Goal: Task Accomplishment & Management: Use online tool/utility

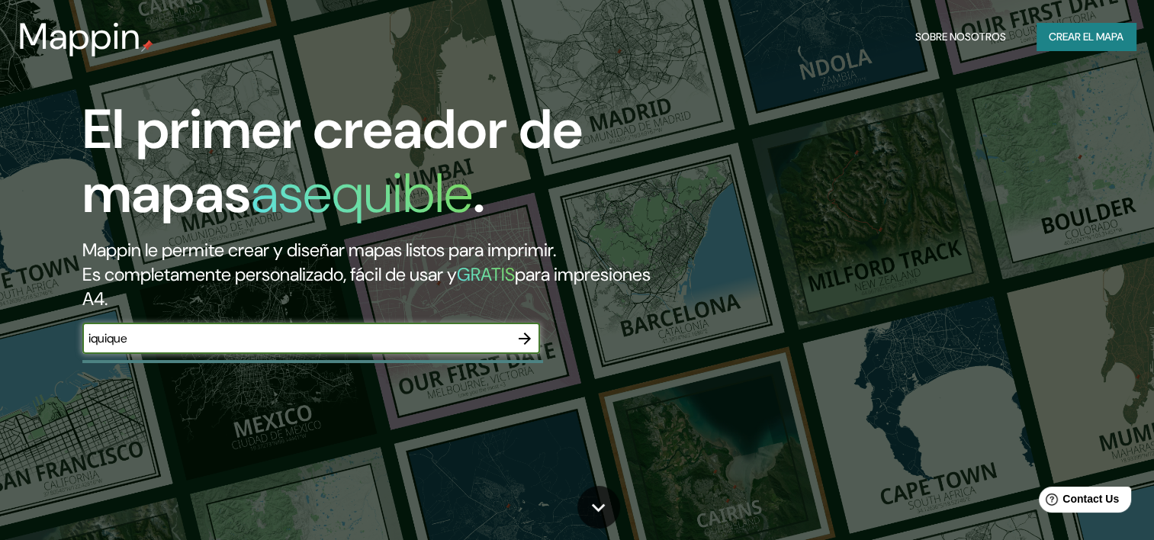
type input "iquique"
click at [521, 342] on icon "button" at bounding box center [525, 338] width 18 height 18
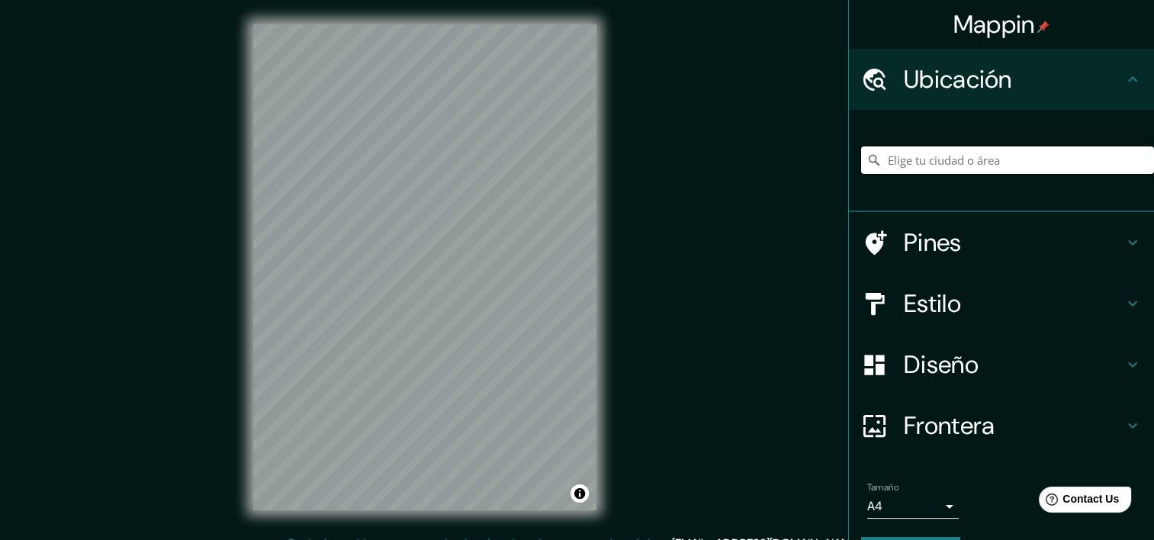
click at [898, 162] on input "Elige tu ciudad o área" at bounding box center [1007, 159] width 293 height 27
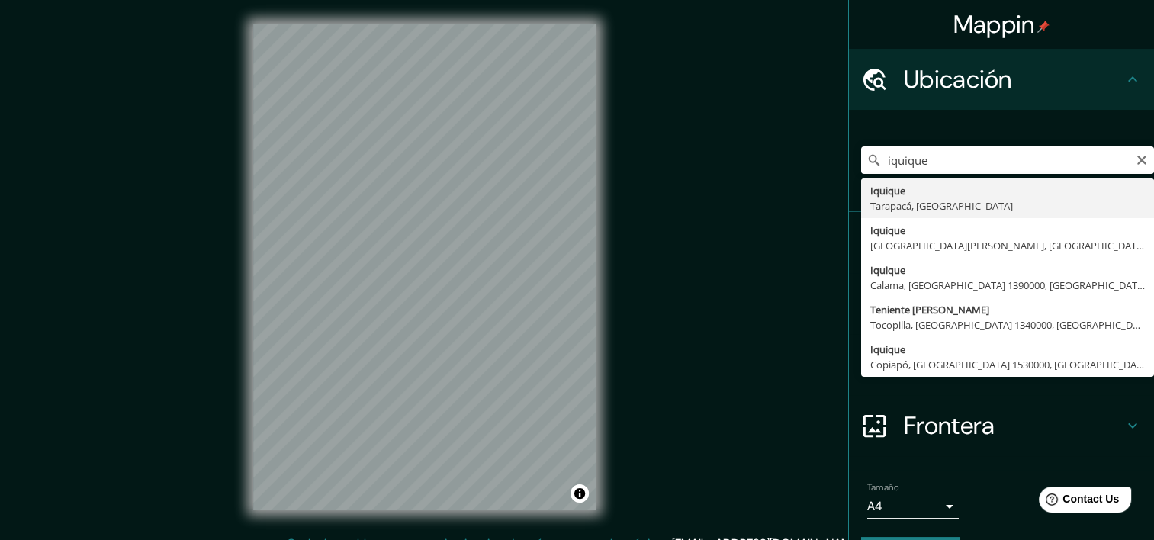
type input "Iquique, [GEOGRAPHIC_DATA], [GEOGRAPHIC_DATA]"
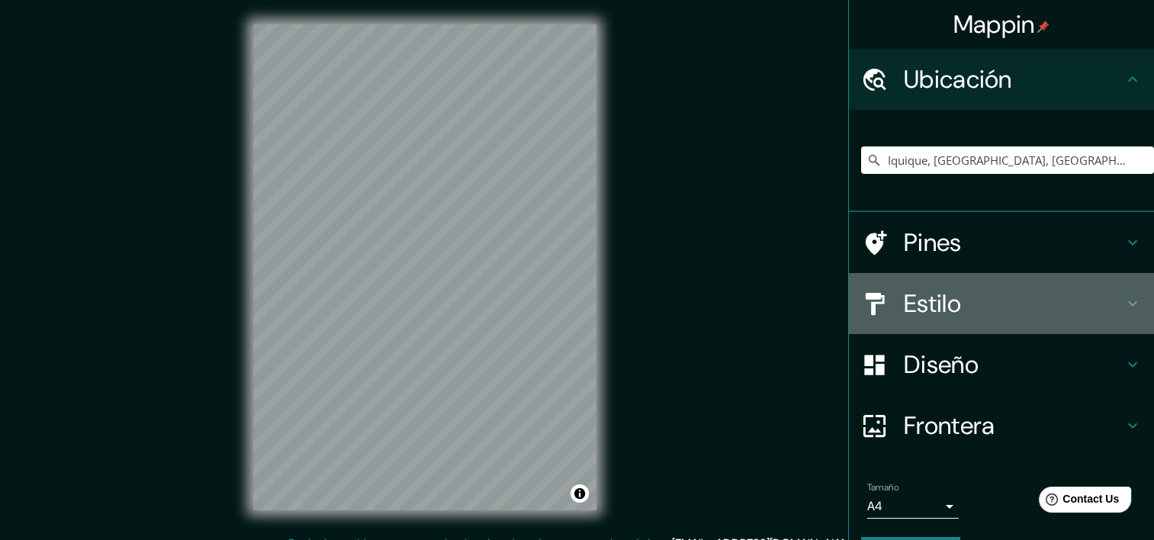
click at [1123, 299] on icon at bounding box center [1132, 303] width 18 height 18
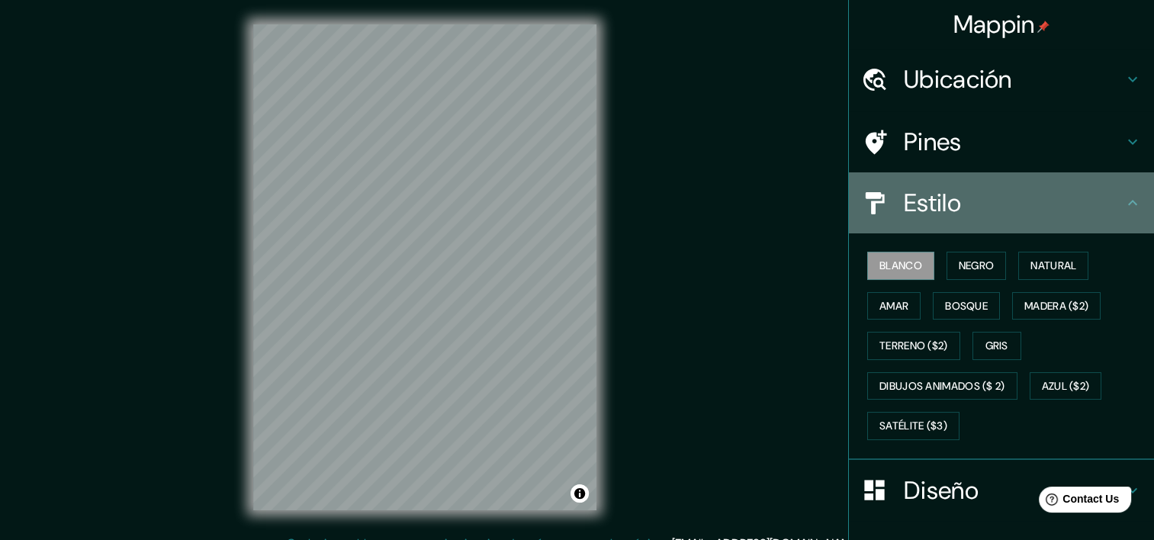
click at [1123, 207] on icon at bounding box center [1132, 203] width 18 height 18
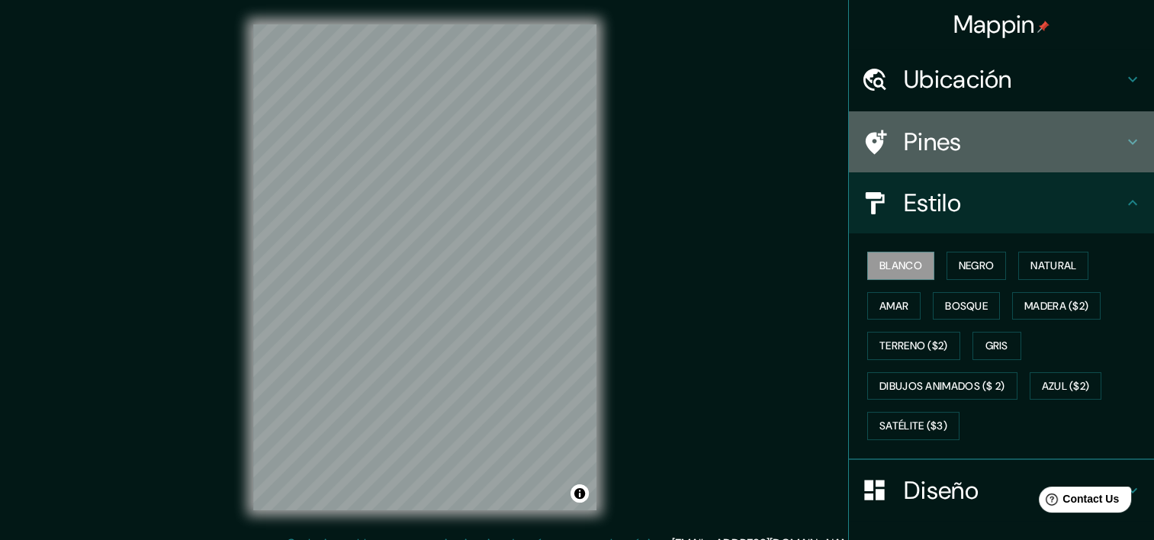
click at [1126, 138] on icon at bounding box center [1132, 142] width 18 height 18
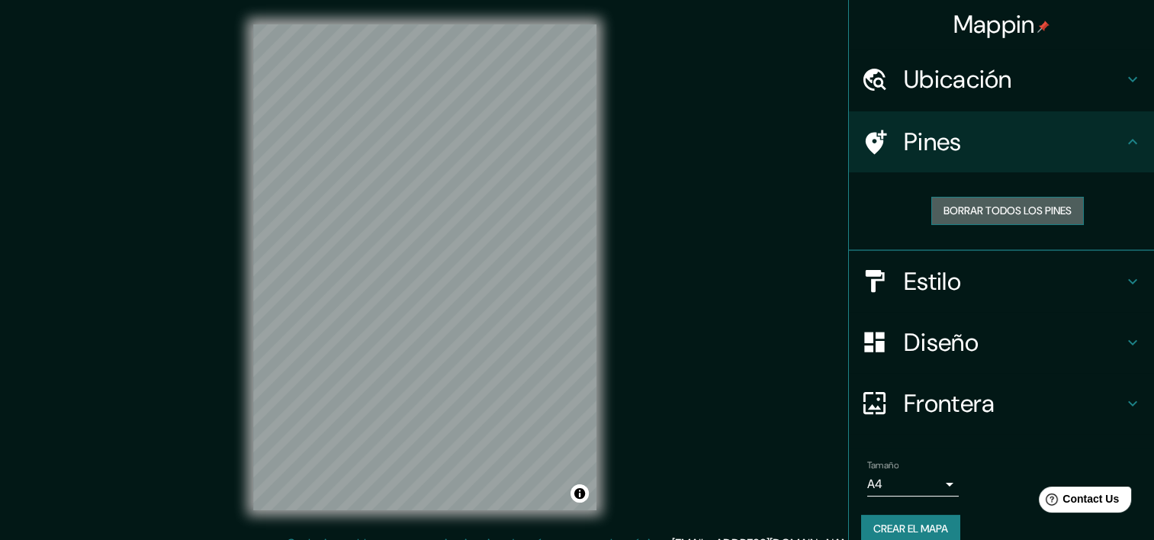
click at [1018, 207] on font "Borrar todos los pines" at bounding box center [1007, 210] width 128 height 19
click at [1123, 339] on icon at bounding box center [1132, 342] width 18 height 18
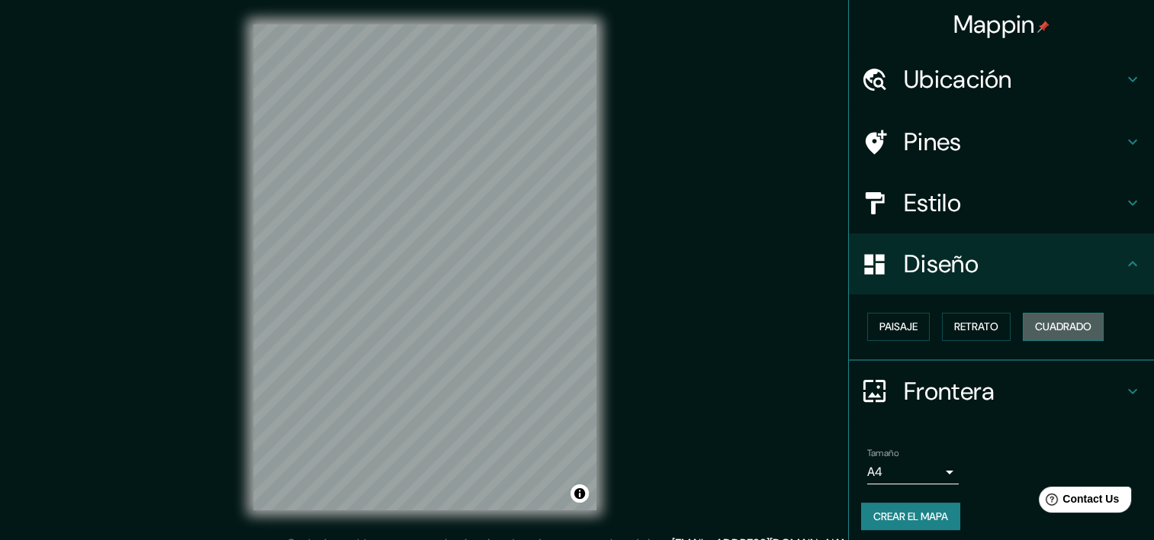
click at [1051, 324] on font "Cuadrado" at bounding box center [1063, 326] width 56 height 19
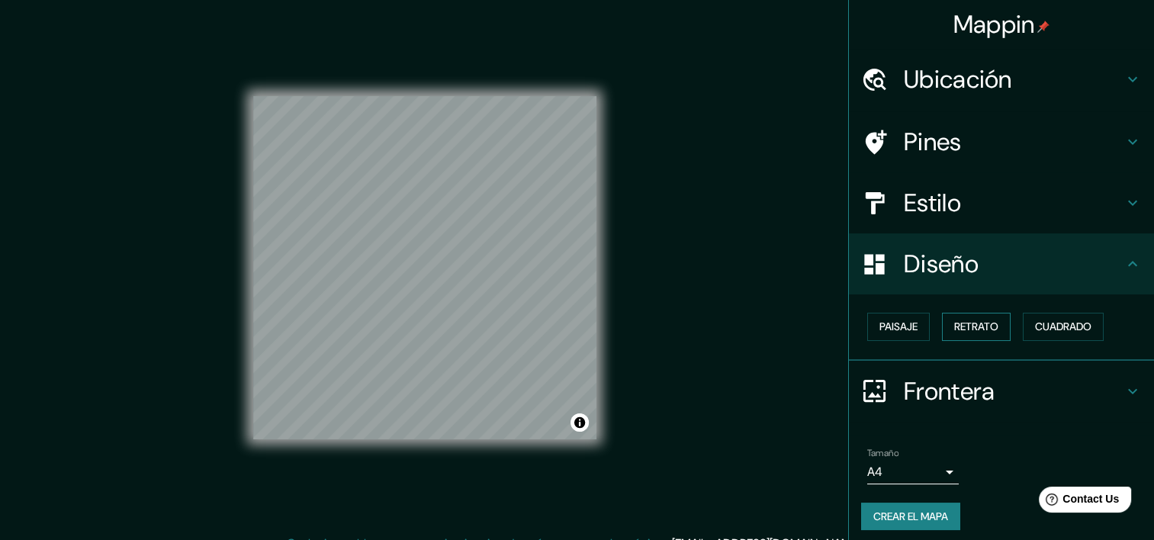
click at [969, 323] on font "Retrato" at bounding box center [976, 326] width 44 height 19
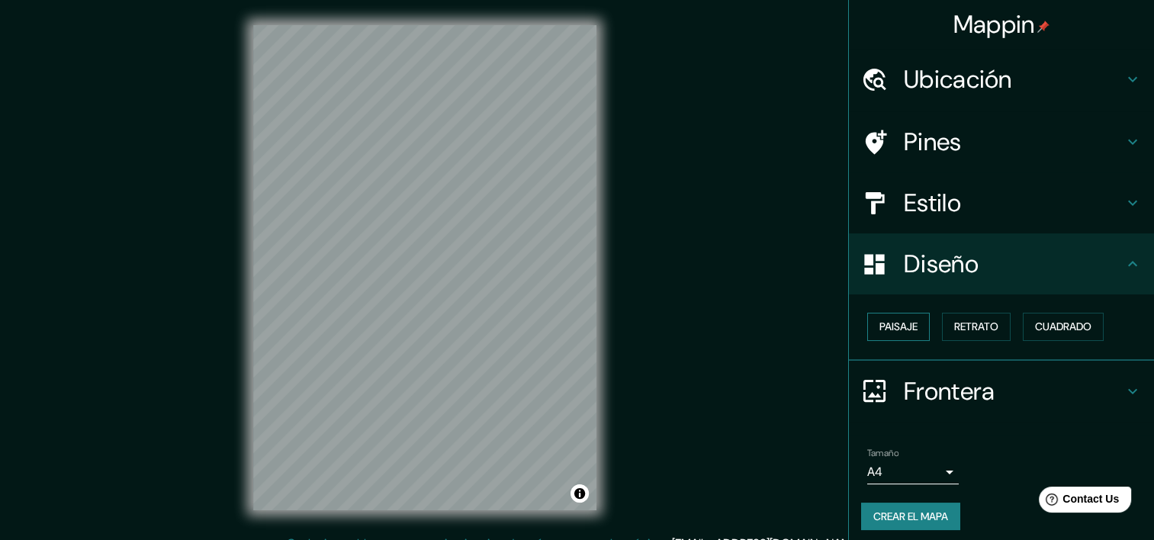
click at [879, 325] on font "Paisaje" at bounding box center [898, 326] width 38 height 19
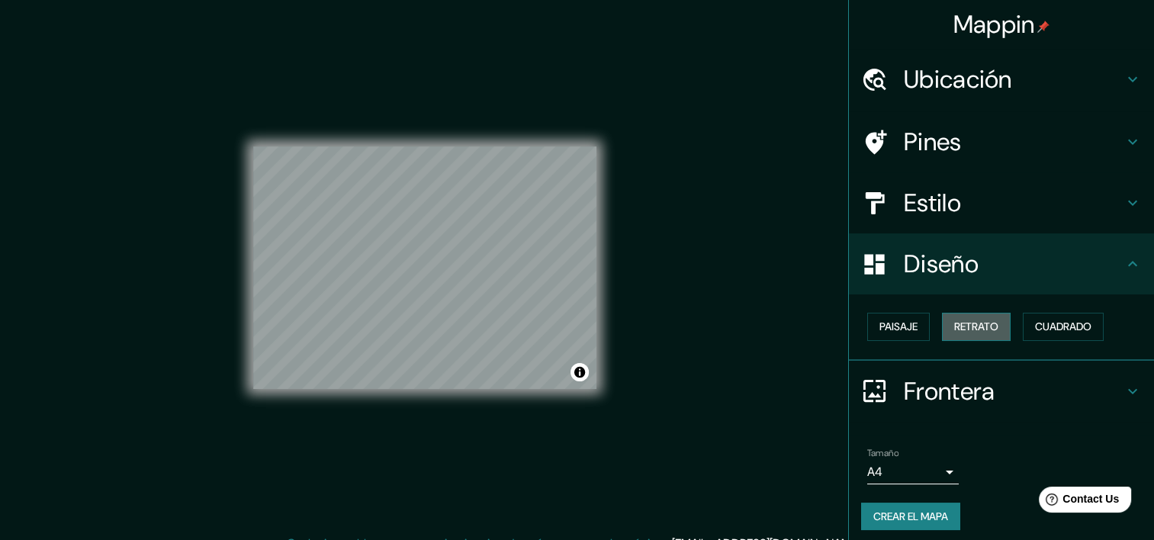
click at [981, 326] on font "Retrato" at bounding box center [976, 326] width 44 height 19
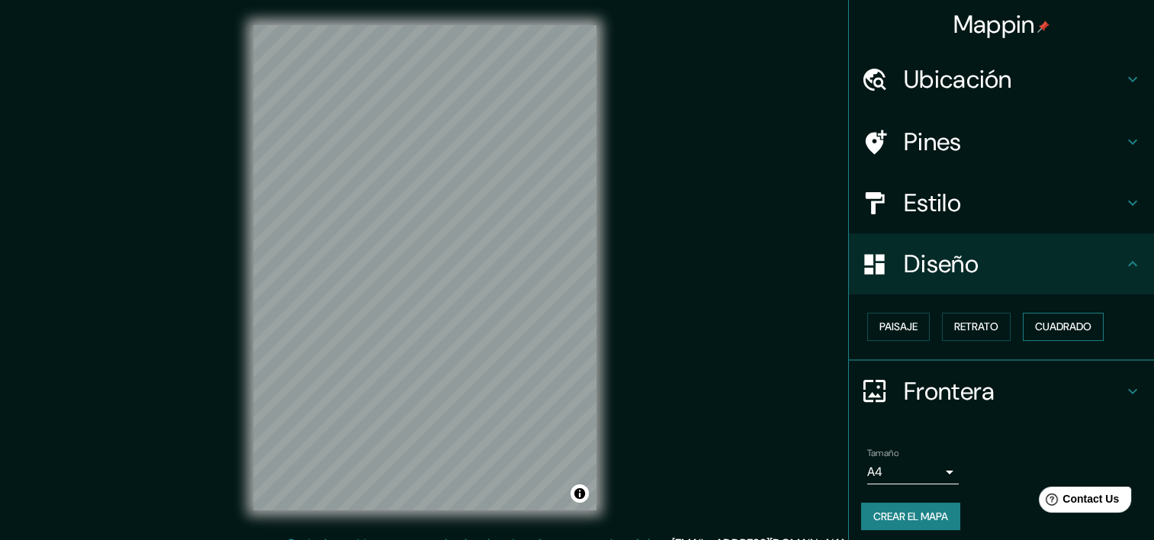
scroll to position [7, 0]
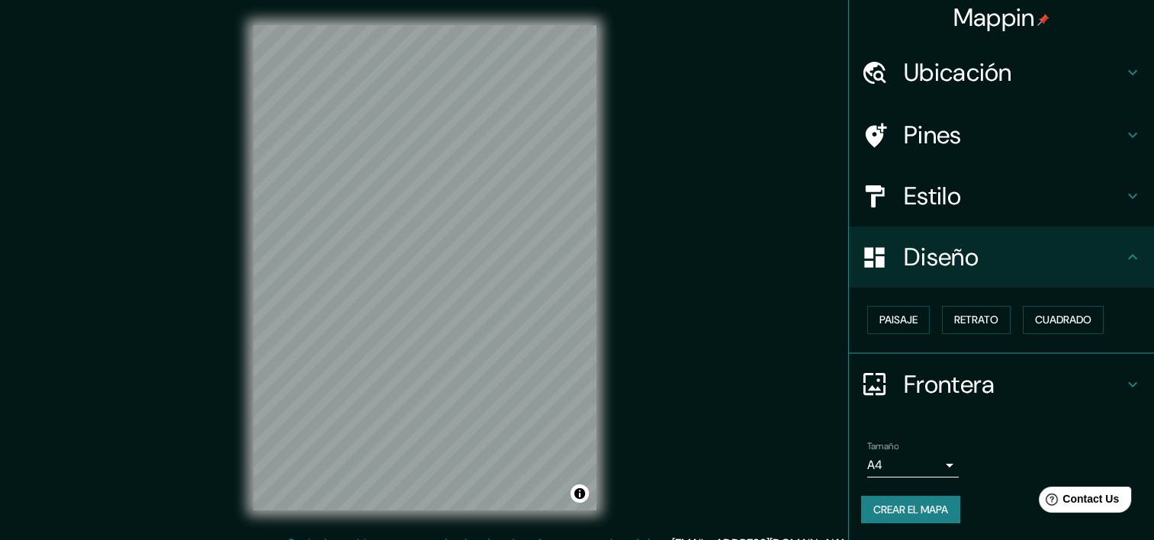
click at [1123, 381] on icon at bounding box center [1132, 384] width 18 height 18
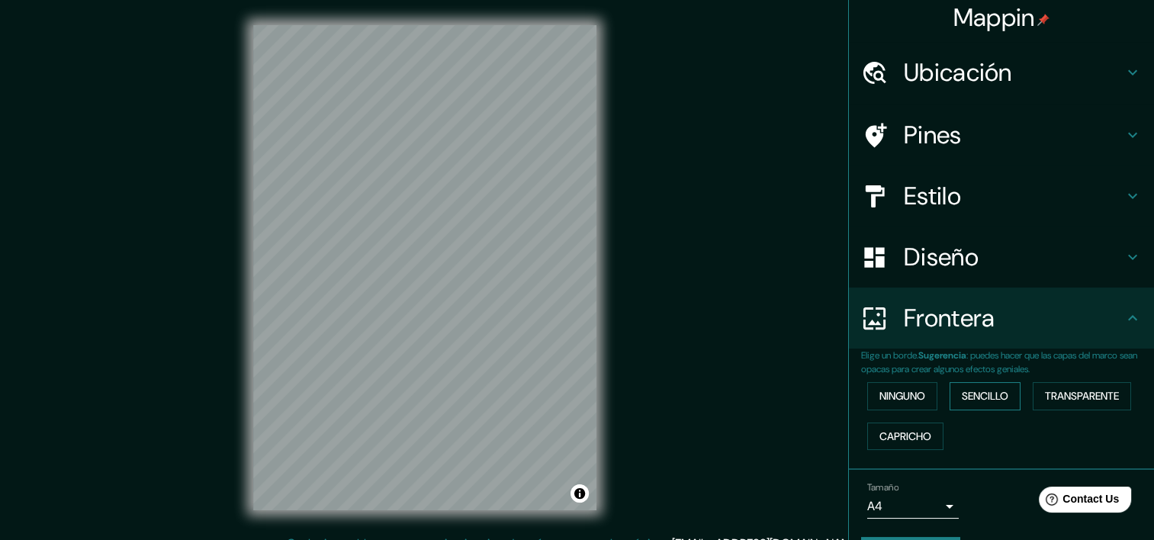
click at [971, 394] on font "Sencillo" at bounding box center [985, 396] width 47 height 19
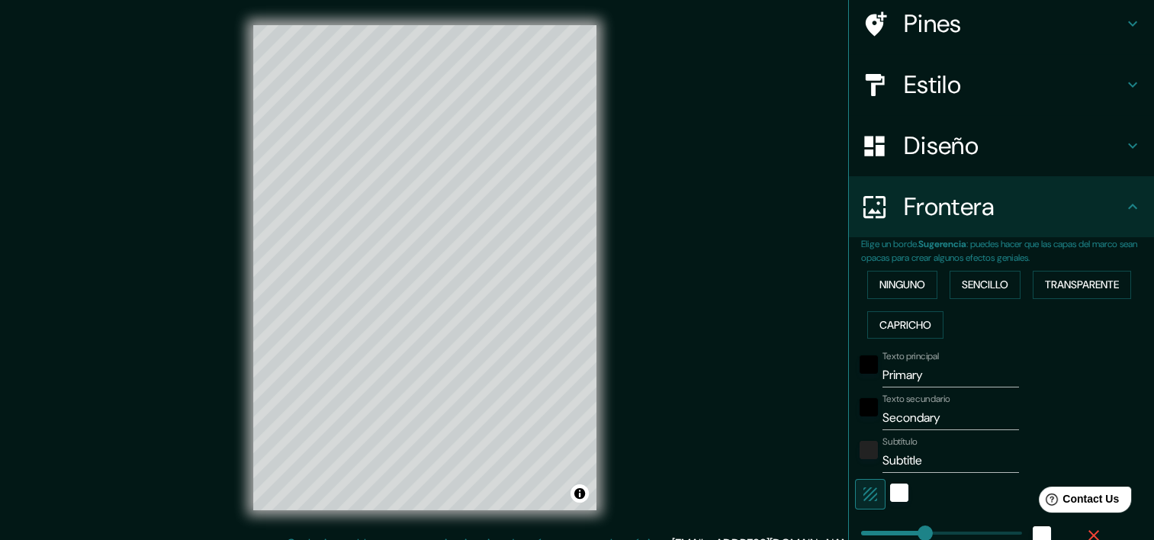
scroll to position [159, 0]
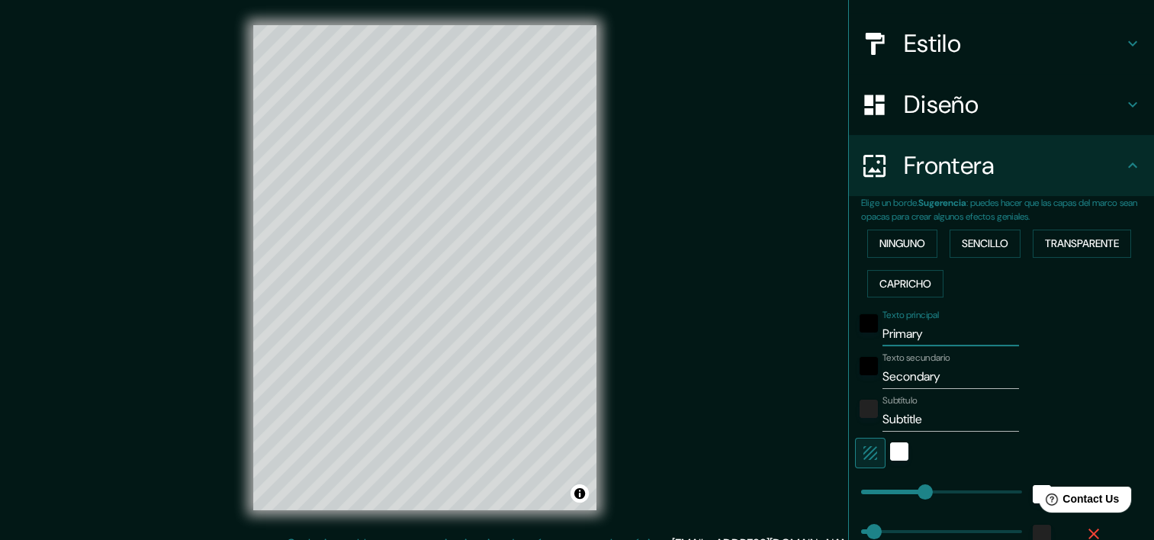
click at [917, 334] on input "Primary" at bounding box center [950, 334] width 137 height 24
type input "P"
click at [920, 415] on input "Subtitle" at bounding box center [950, 419] width 137 height 24
type input "S"
click at [934, 375] on input "Secondary" at bounding box center [950, 377] width 137 height 24
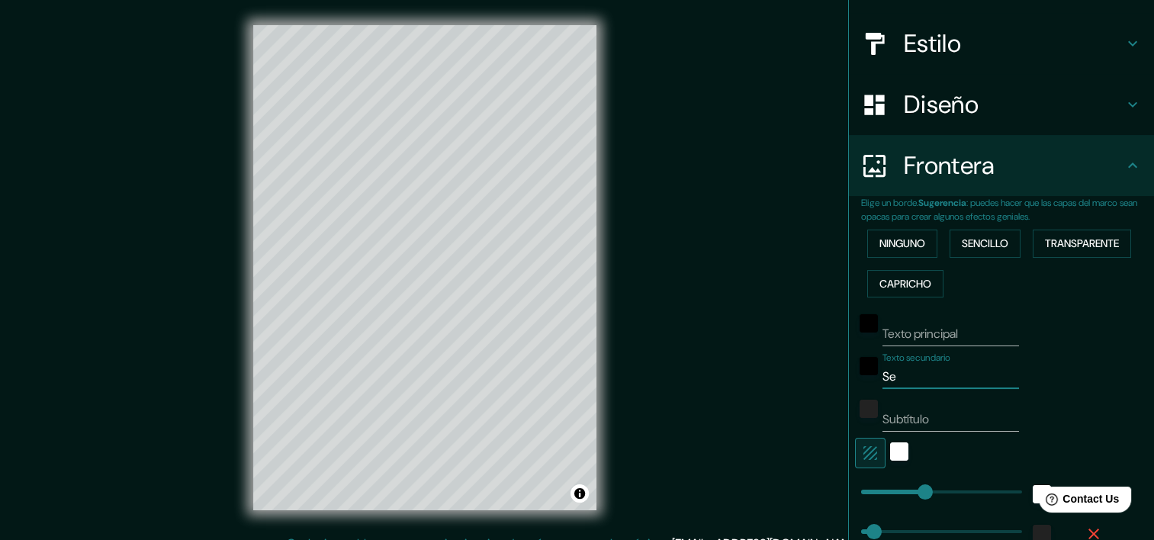
type input "S"
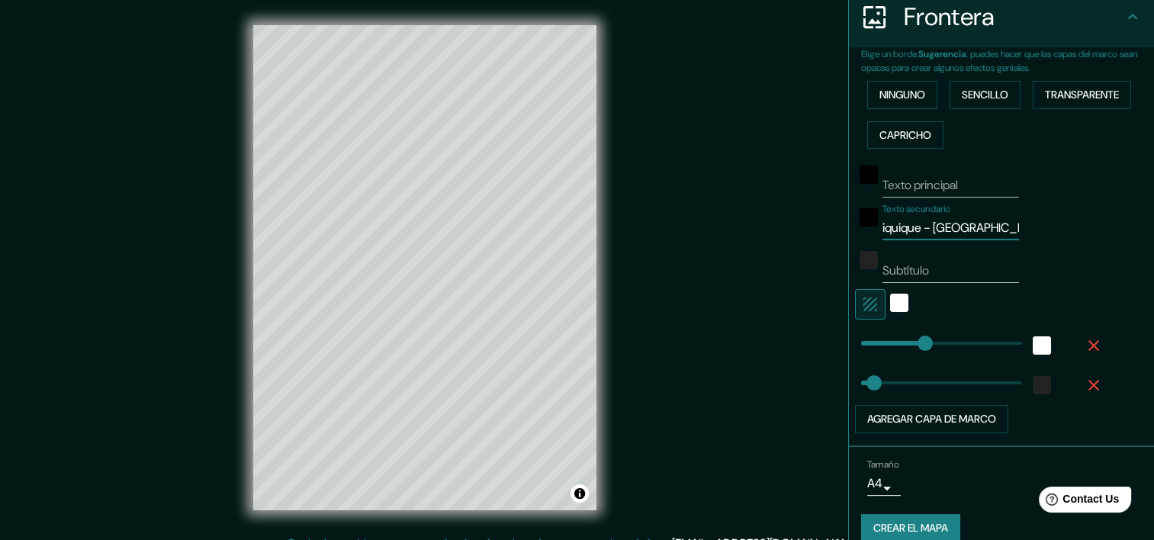
scroll to position [326, 0]
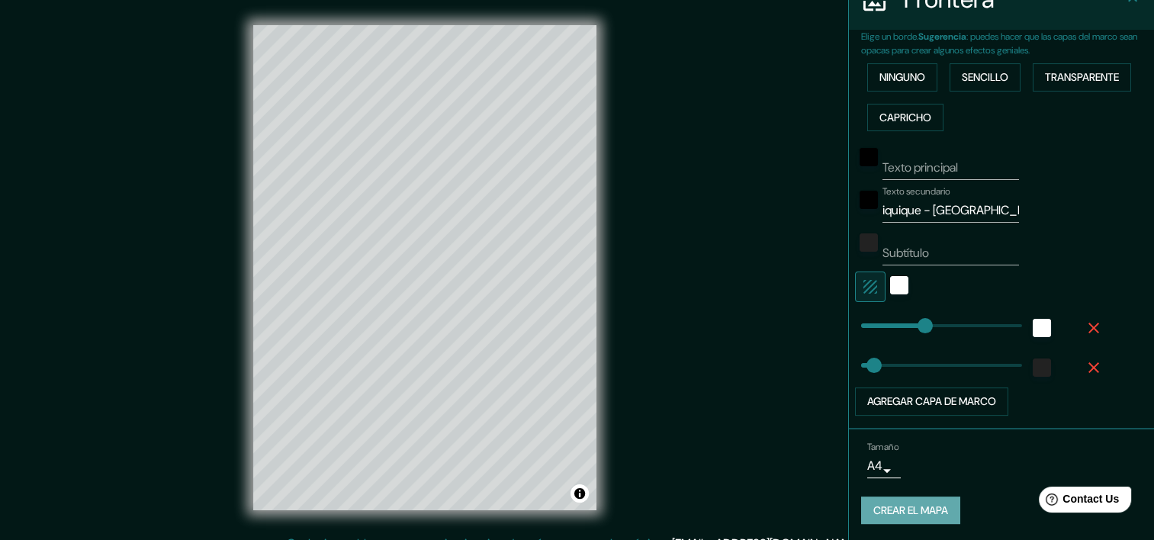
click at [924, 504] on font "Crear el mapa" at bounding box center [910, 510] width 75 height 19
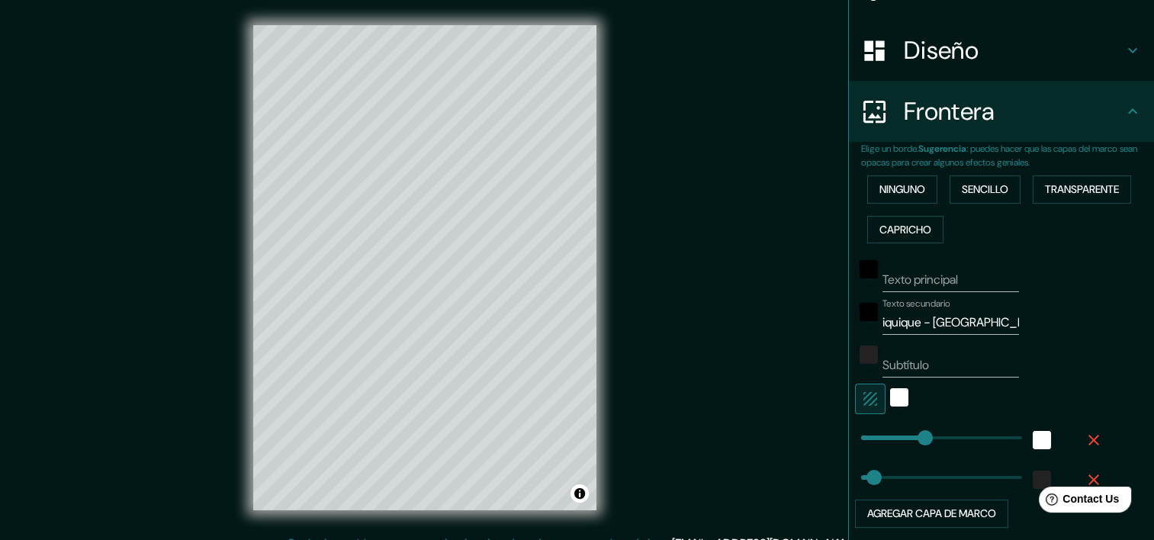
scroll to position [249, 0]
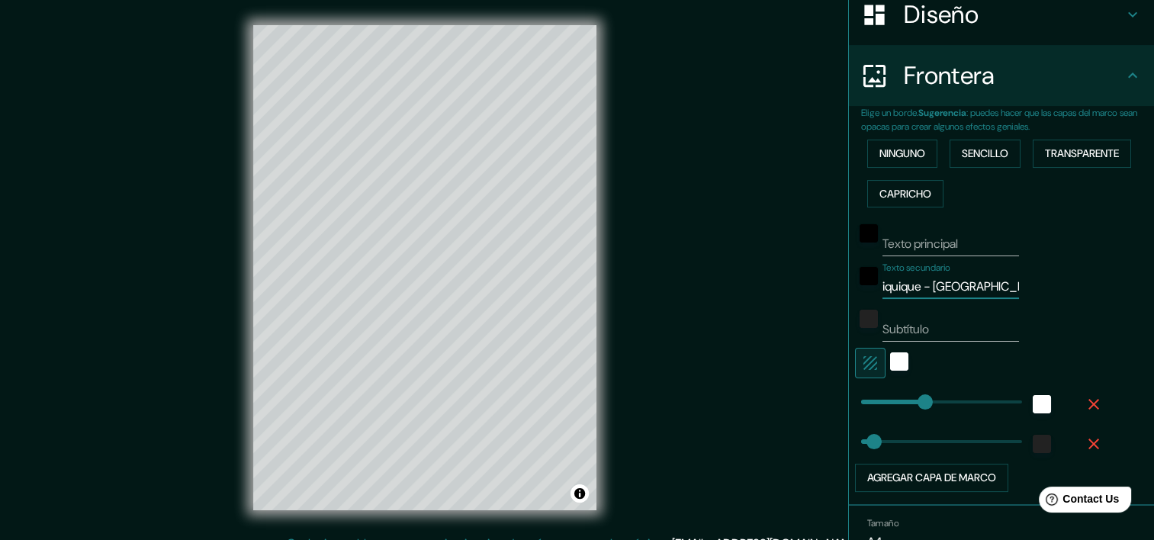
click at [955, 284] on input "iquique - [GEOGRAPHIC_DATA]" at bounding box center [950, 287] width 137 height 24
type input "i"
click at [937, 320] on input "Subtítulo" at bounding box center [950, 329] width 137 height 24
type input "i"
click at [970, 291] on input "Texto secundario" at bounding box center [950, 287] width 137 height 24
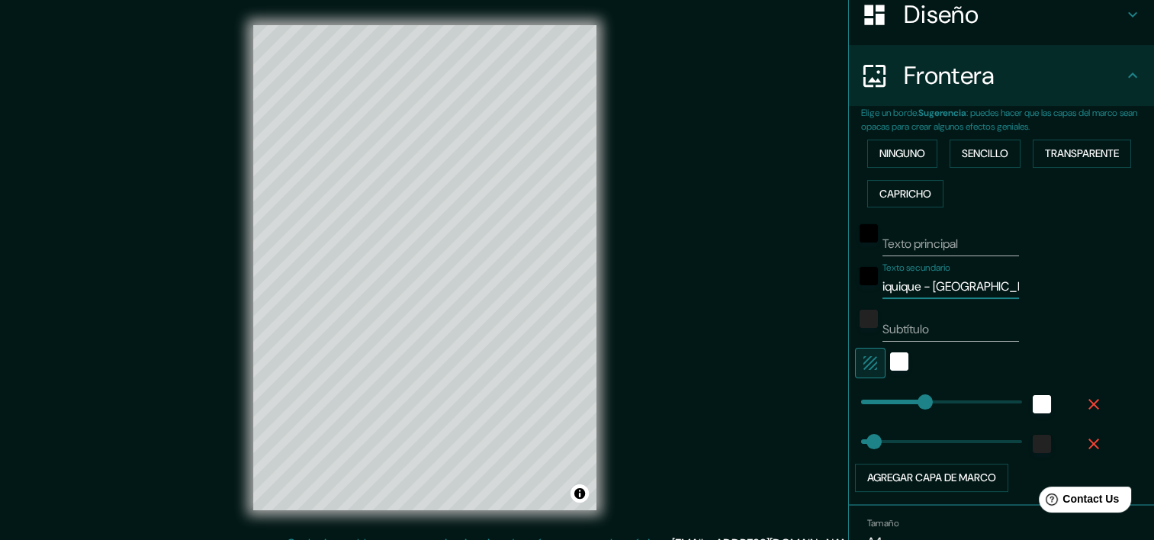
type input "iquique - [GEOGRAPHIC_DATA]"
click at [930, 324] on input "Subtítulo" at bounding box center [950, 329] width 137 height 24
type input "2025"
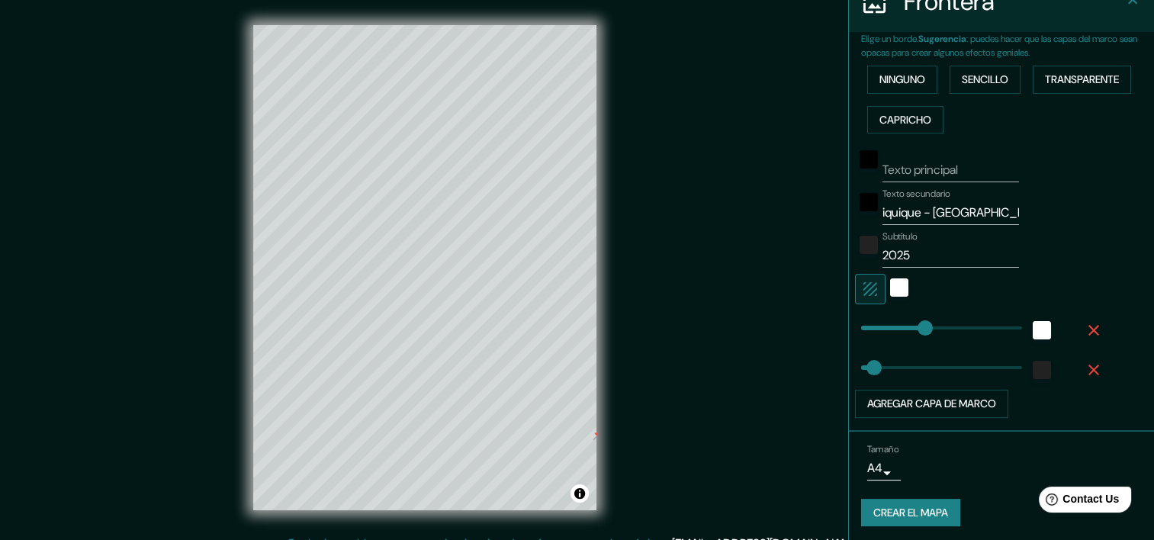
scroll to position [326, 0]
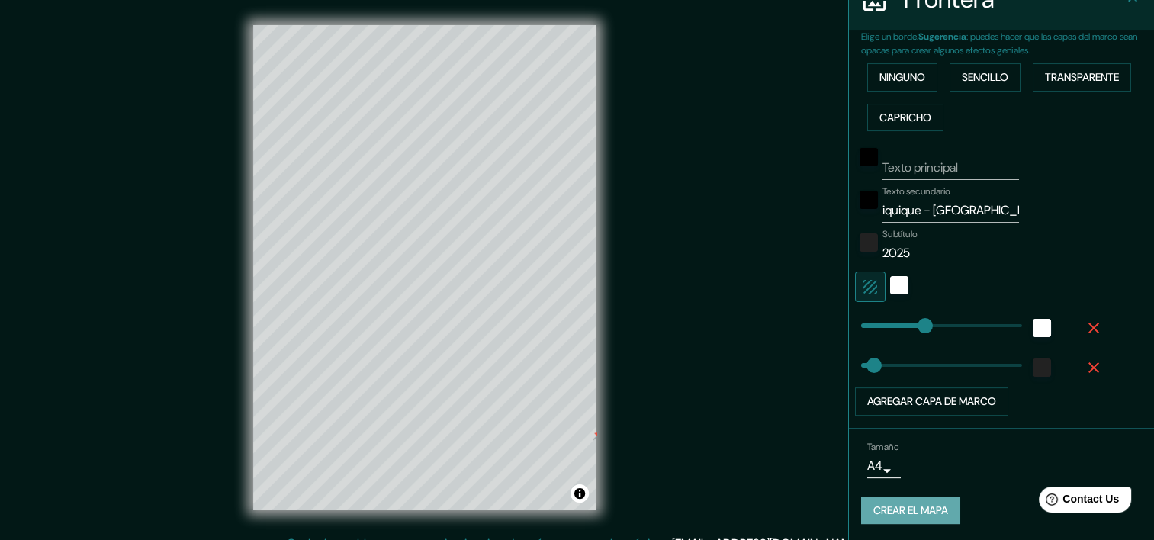
click at [908, 504] on font "Crear el mapa" at bounding box center [910, 510] width 75 height 19
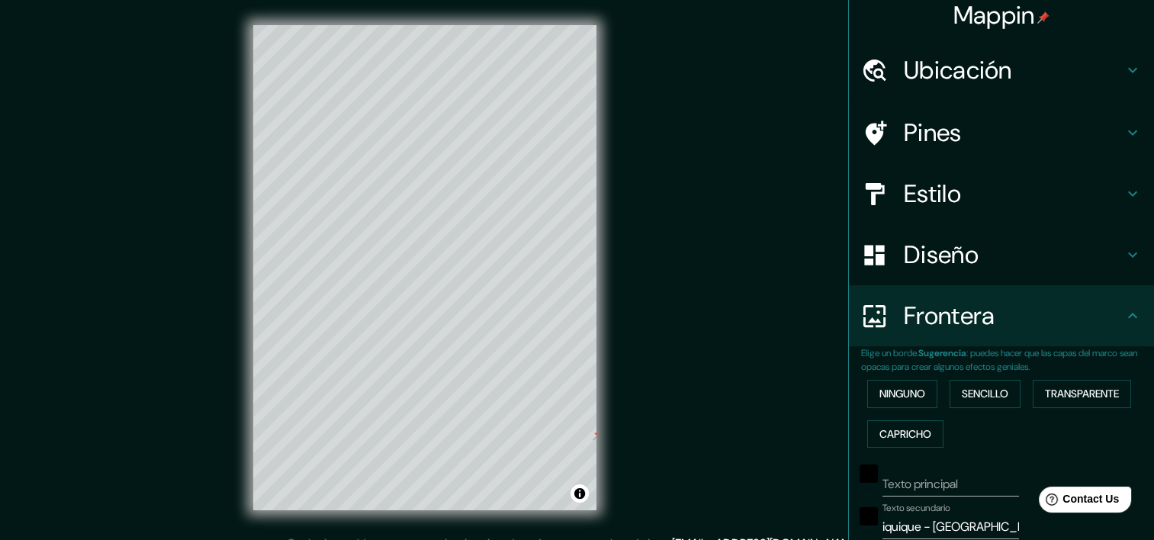
scroll to position [0, 0]
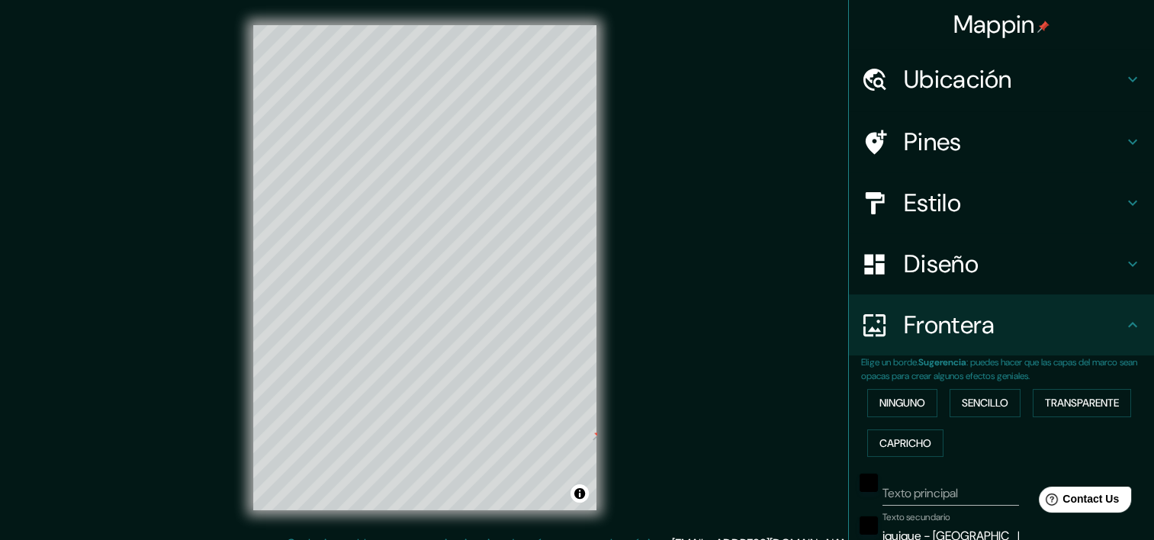
click at [1123, 74] on icon at bounding box center [1132, 79] width 18 height 18
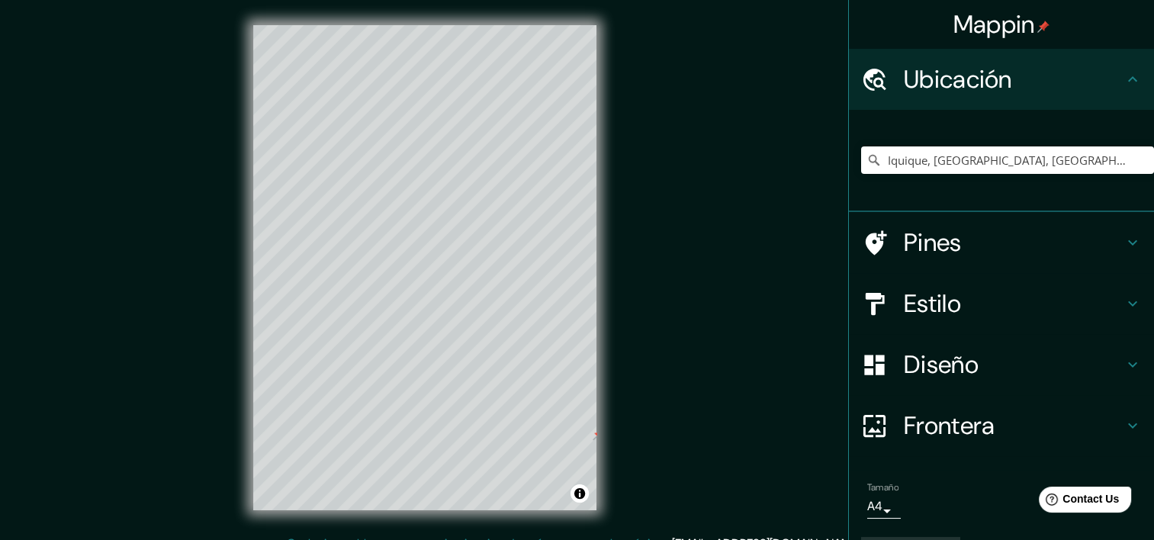
click at [1123, 241] on icon at bounding box center [1132, 242] width 18 height 18
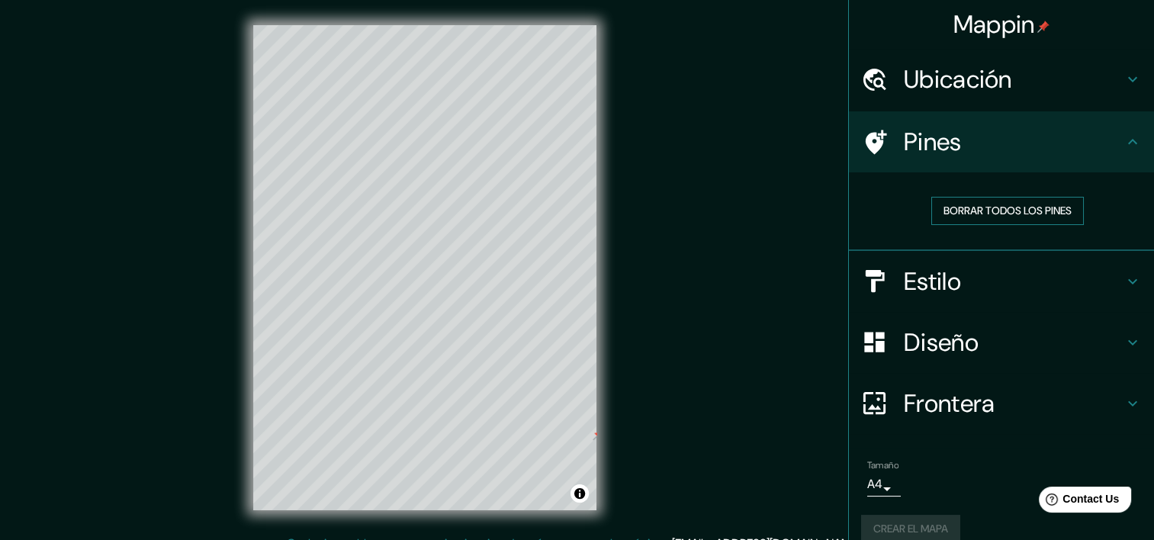
click at [954, 209] on font "Borrar todos los pines" at bounding box center [1007, 210] width 128 height 19
click at [786, 278] on div "Mappin Ubicación Iquique, [GEOGRAPHIC_DATA], [GEOGRAPHIC_DATA] Pines Borrar tod…" at bounding box center [577, 279] width 1154 height 559
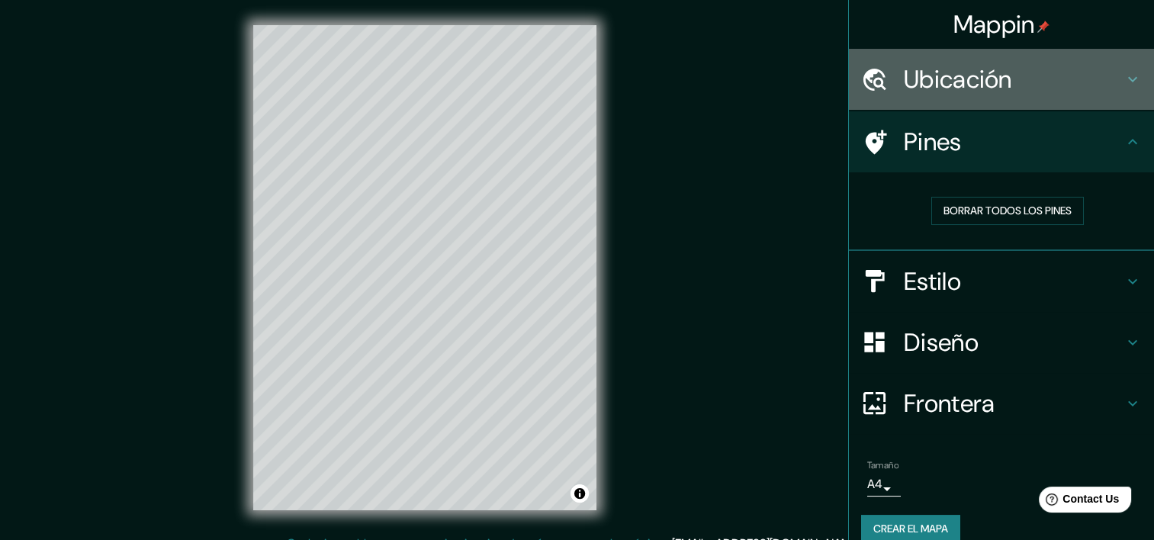
click at [1123, 77] on icon at bounding box center [1132, 79] width 18 height 18
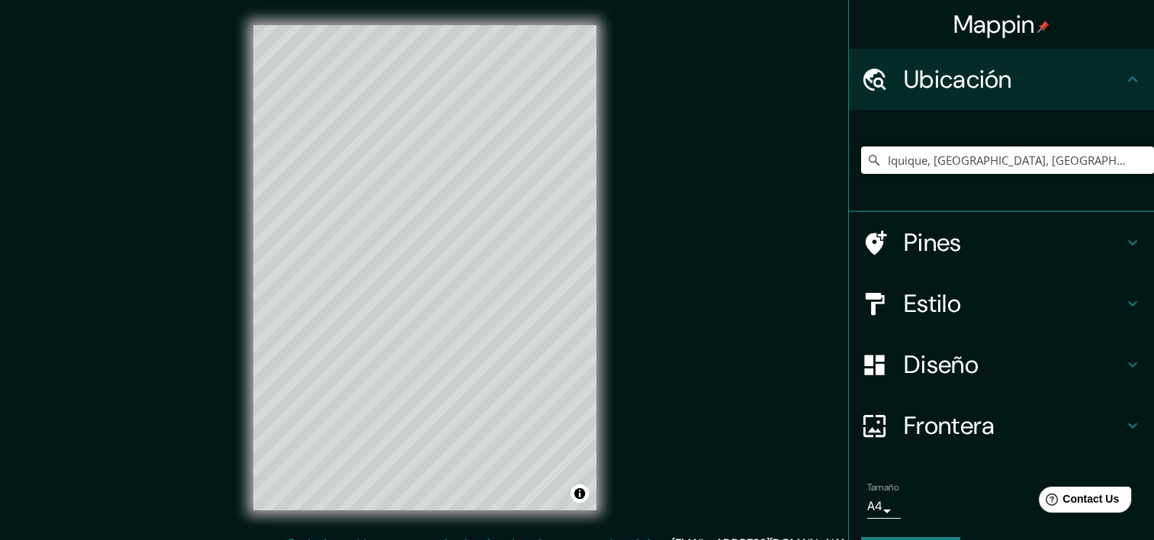
drag, startPoint x: 1010, startPoint y: 159, endPoint x: 860, endPoint y: 175, distance: 150.4
click at [861, 175] on div "Iquique, [GEOGRAPHIC_DATA], [GEOGRAPHIC_DATA]" at bounding box center [1007, 160] width 293 height 76
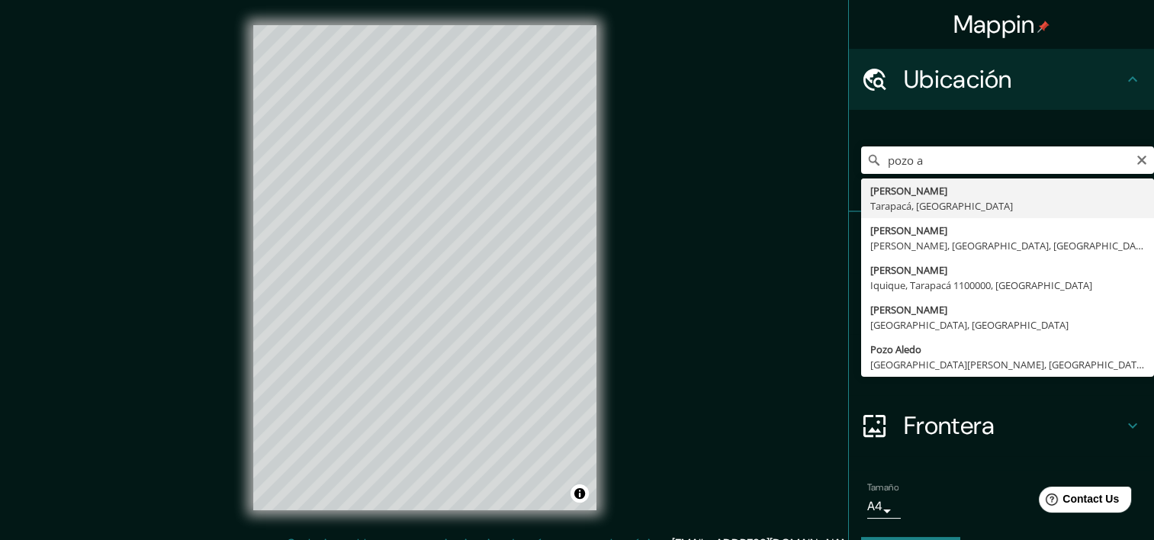
type input "[PERSON_NAME], [GEOGRAPHIC_DATA], [GEOGRAPHIC_DATA]"
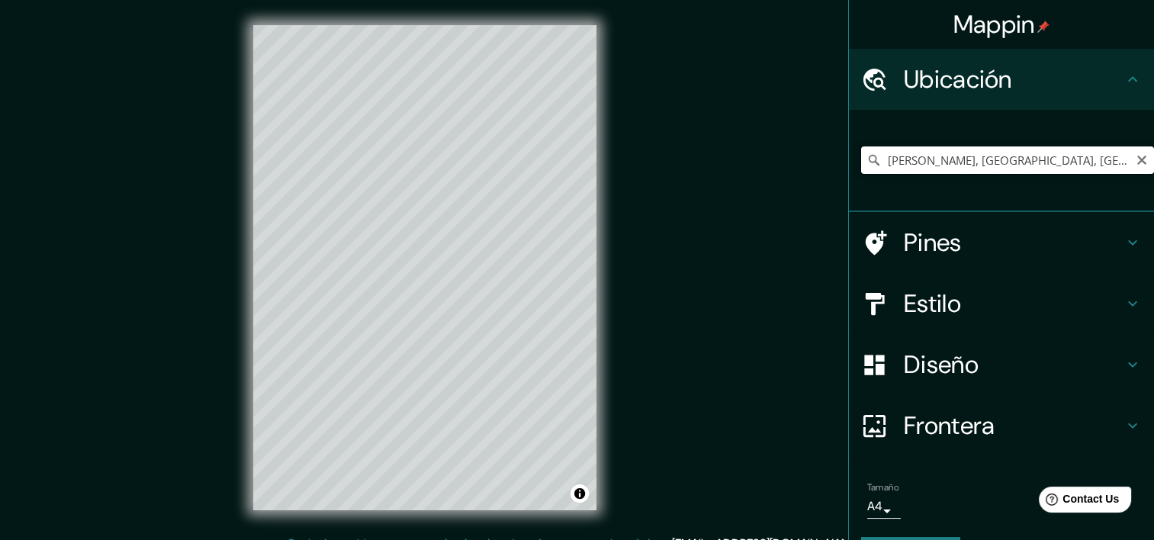
click at [975, 162] on input "[PERSON_NAME], [GEOGRAPHIC_DATA], [GEOGRAPHIC_DATA]" at bounding box center [1007, 159] width 293 height 27
click at [1062, 163] on input "[PERSON_NAME], [GEOGRAPHIC_DATA], [GEOGRAPHIC_DATA]" at bounding box center [1007, 159] width 293 height 27
click at [1137, 160] on icon "Claro" at bounding box center [1141, 160] width 9 height 9
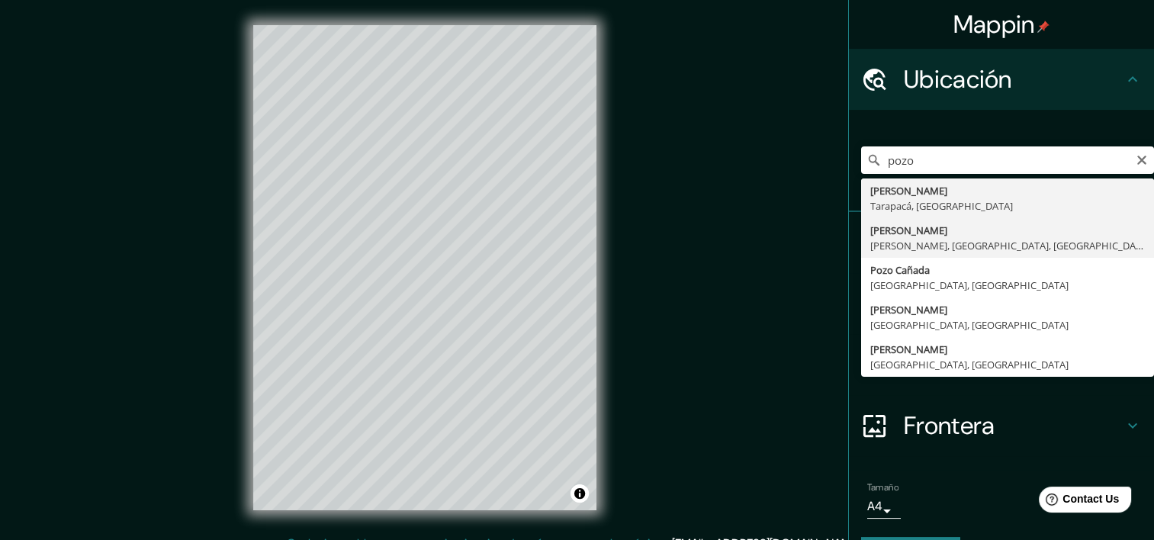
type input "[PERSON_NAME], [GEOGRAPHIC_DATA][PERSON_NAME], [GEOGRAPHIC_DATA], [GEOGRAPHIC_D…"
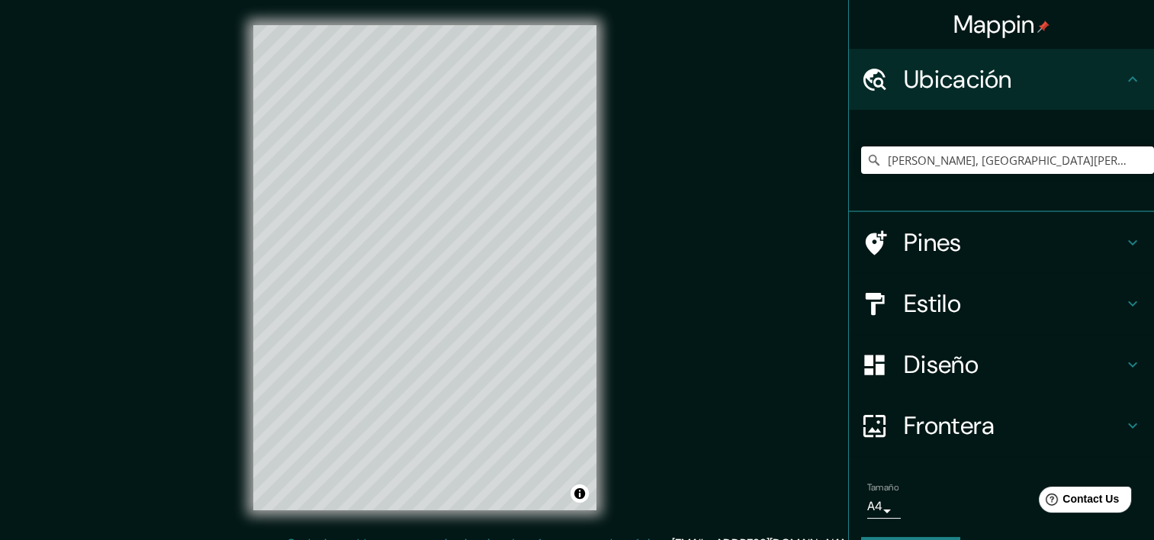
click at [245, 316] on div "© Mapbox © OpenStreetMap Improve this map" at bounding box center [425, 267] width 392 height 535
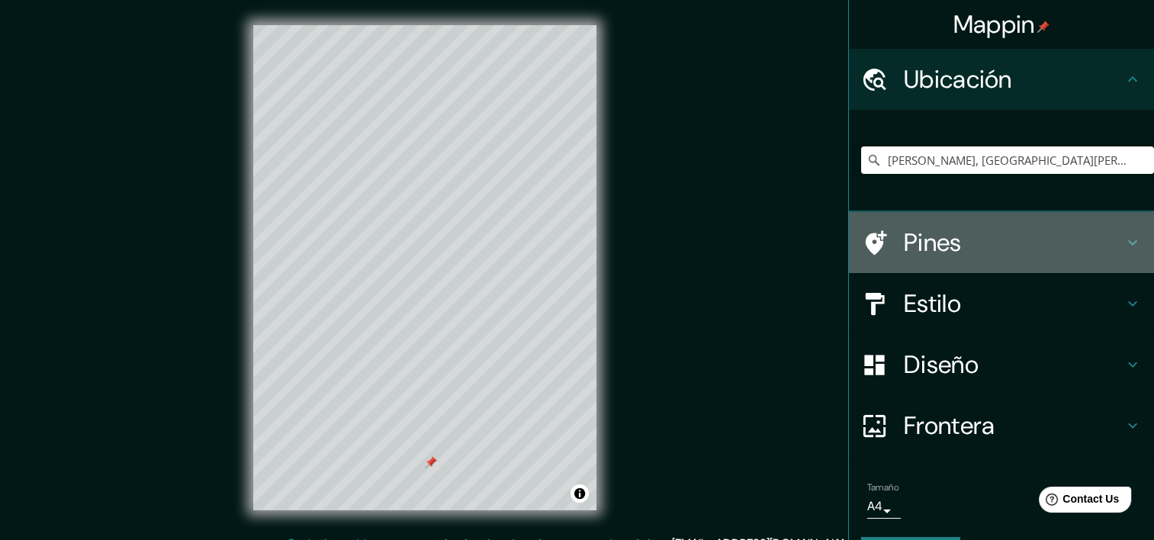
click at [1123, 235] on icon at bounding box center [1132, 242] width 18 height 18
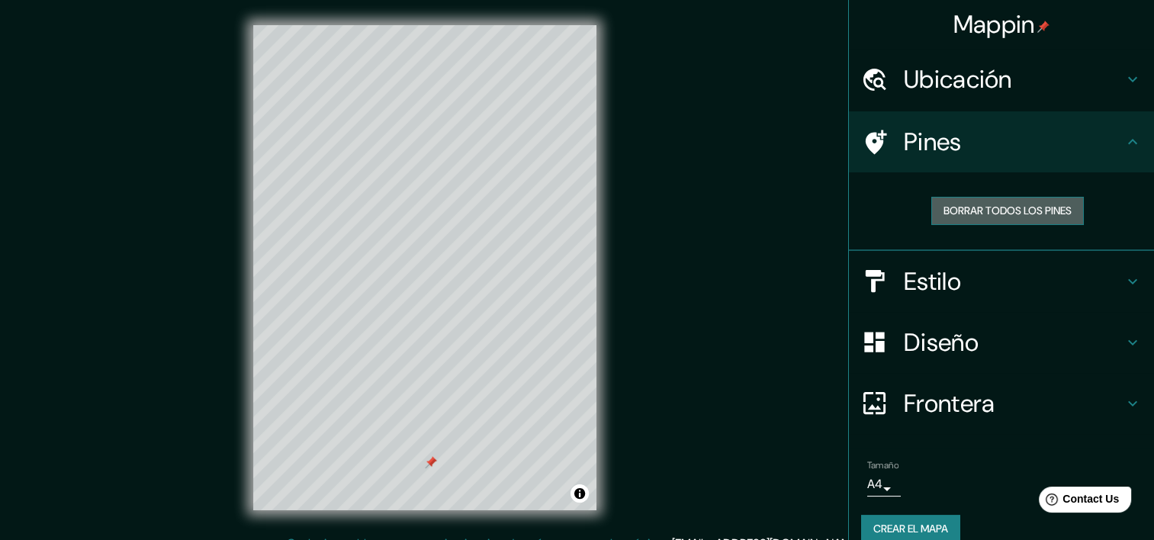
click at [984, 211] on font "Borrar todos los pines" at bounding box center [1007, 210] width 128 height 19
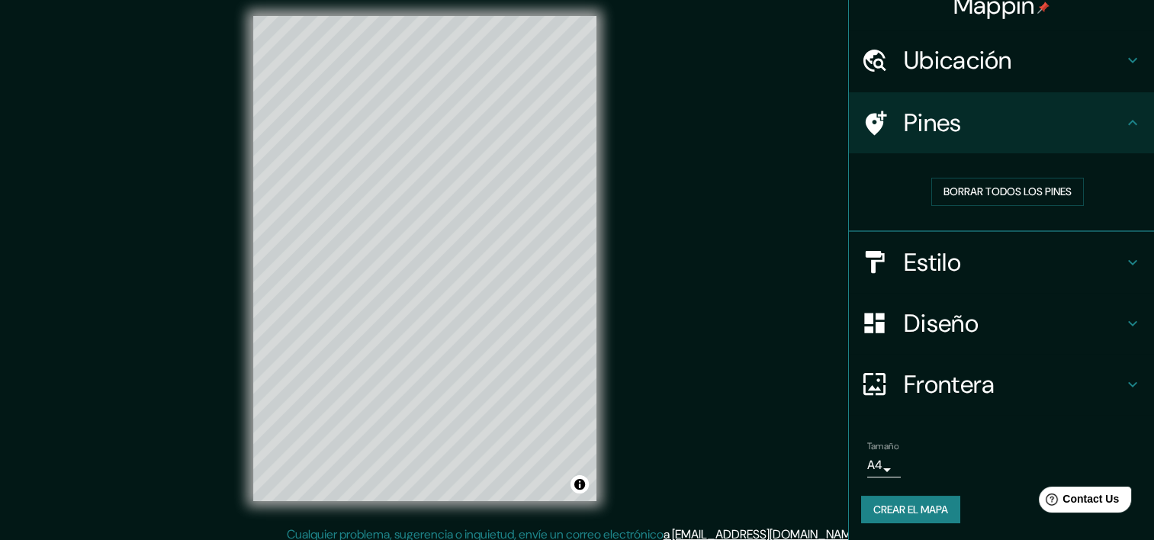
scroll to position [19, 0]
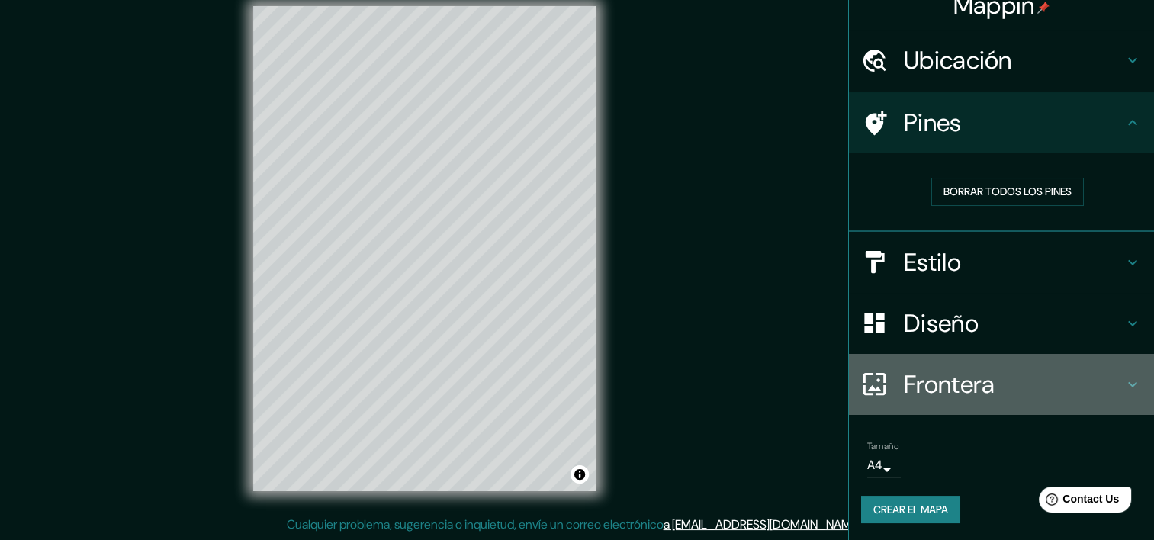
click at [1123, 381] on icon at bounding box center [1132, 384] width 18 height 18
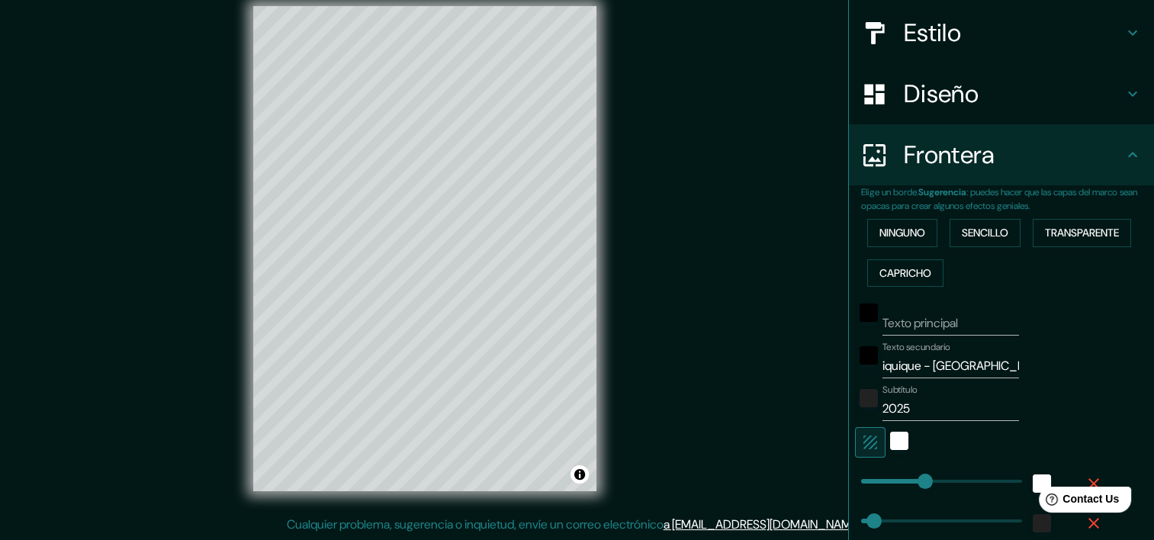
scroll to position [248, 0]
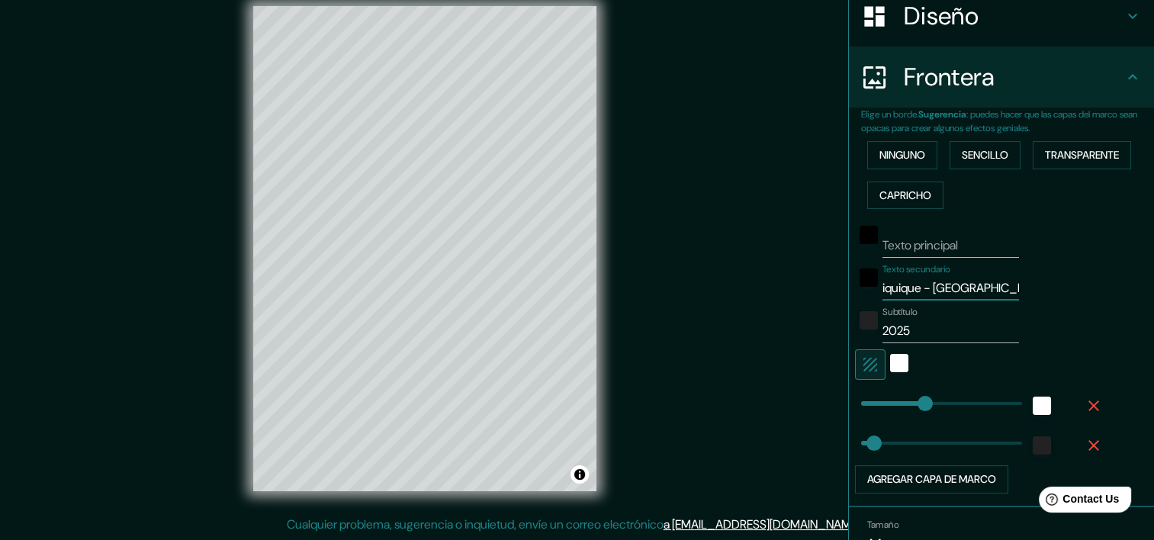
click at [913, 288] on input "iquique - [GEOGRAPHIC_DATA]" at bounding box center [950, 288] width 137 height 24
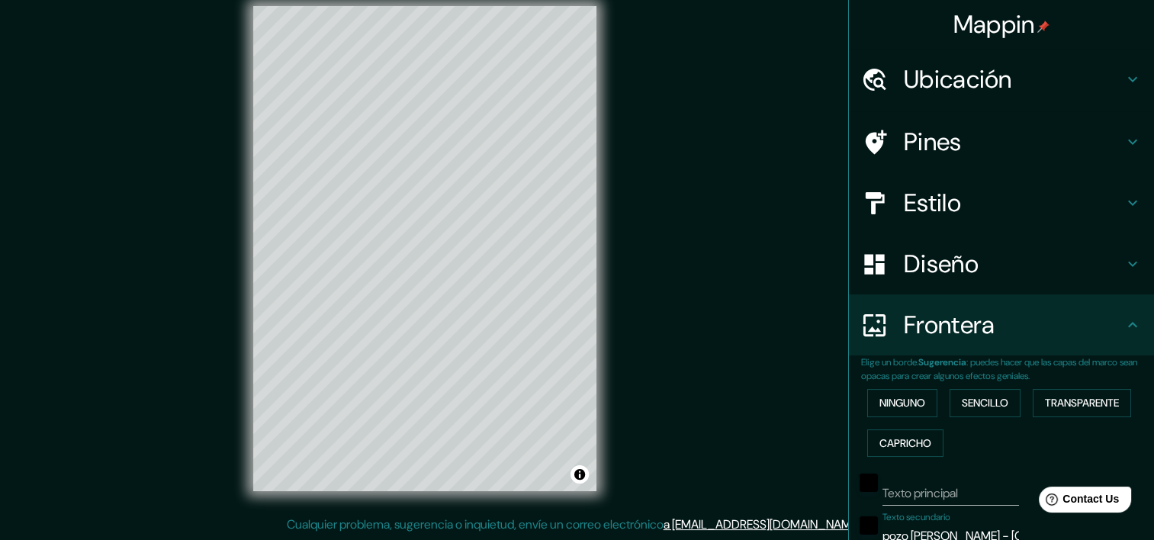
scroll to position [0, 0]
type input "pozo [PERSON_NAME] - [GEOGRAPHIC_DATA]"
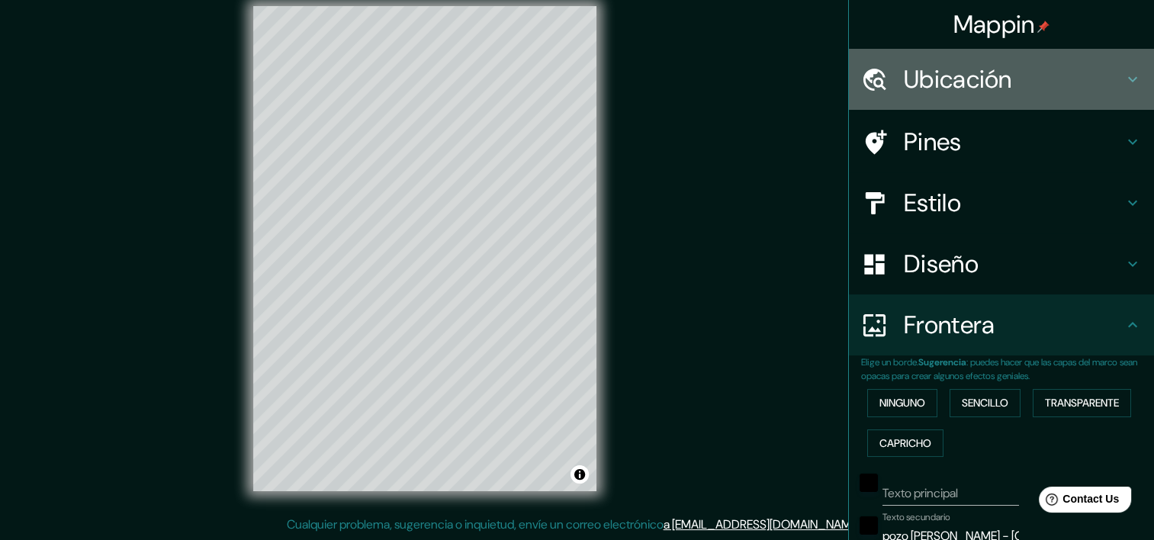
click at [1123, 81] on icon at bounding box center [1132, 79] width 18 height 18
